Goal: Task Accomplishment & Management: Use online tool/utility

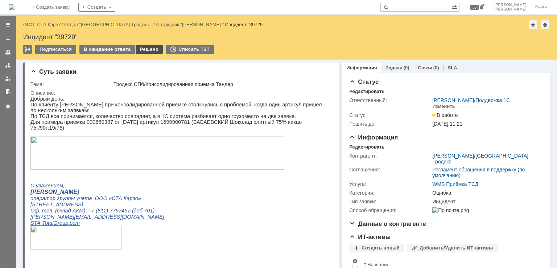
click at [146, 48] on div "Решено" at bounding box center [150, 49] width 28 height 9
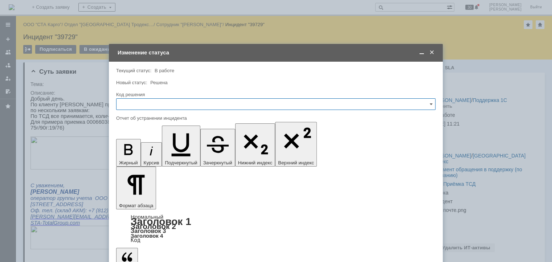
click at [145, 105] on input "text" at bounding box center [275, 104] width 319 height 12
click at [143, 202] on span "Решено" at bounding box center [276, 201] width 310 height 6
type input "Решено"
